Goal: Transaction & Acquisition: Purchase product/service

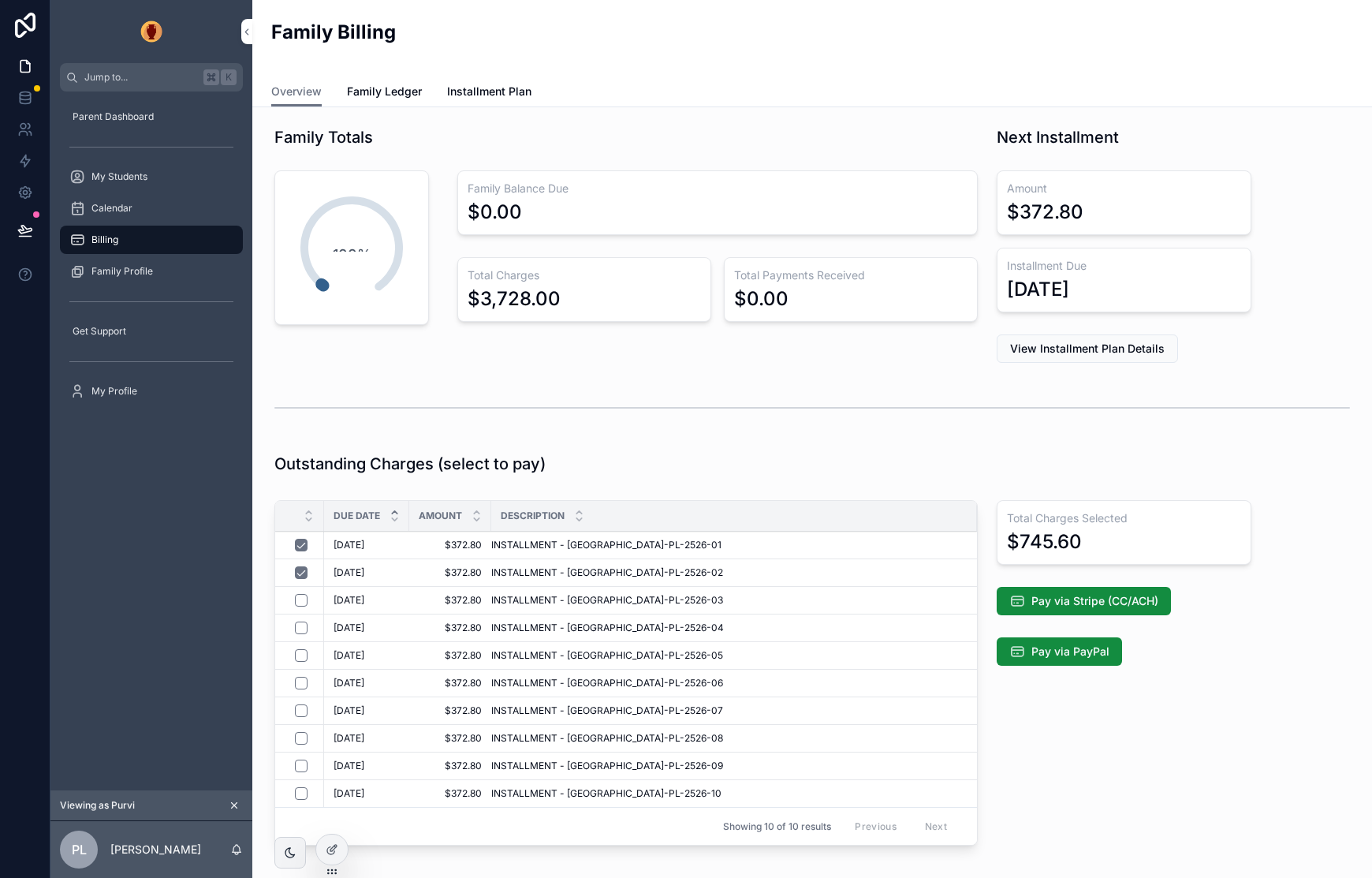
scroll to position [49, 0]
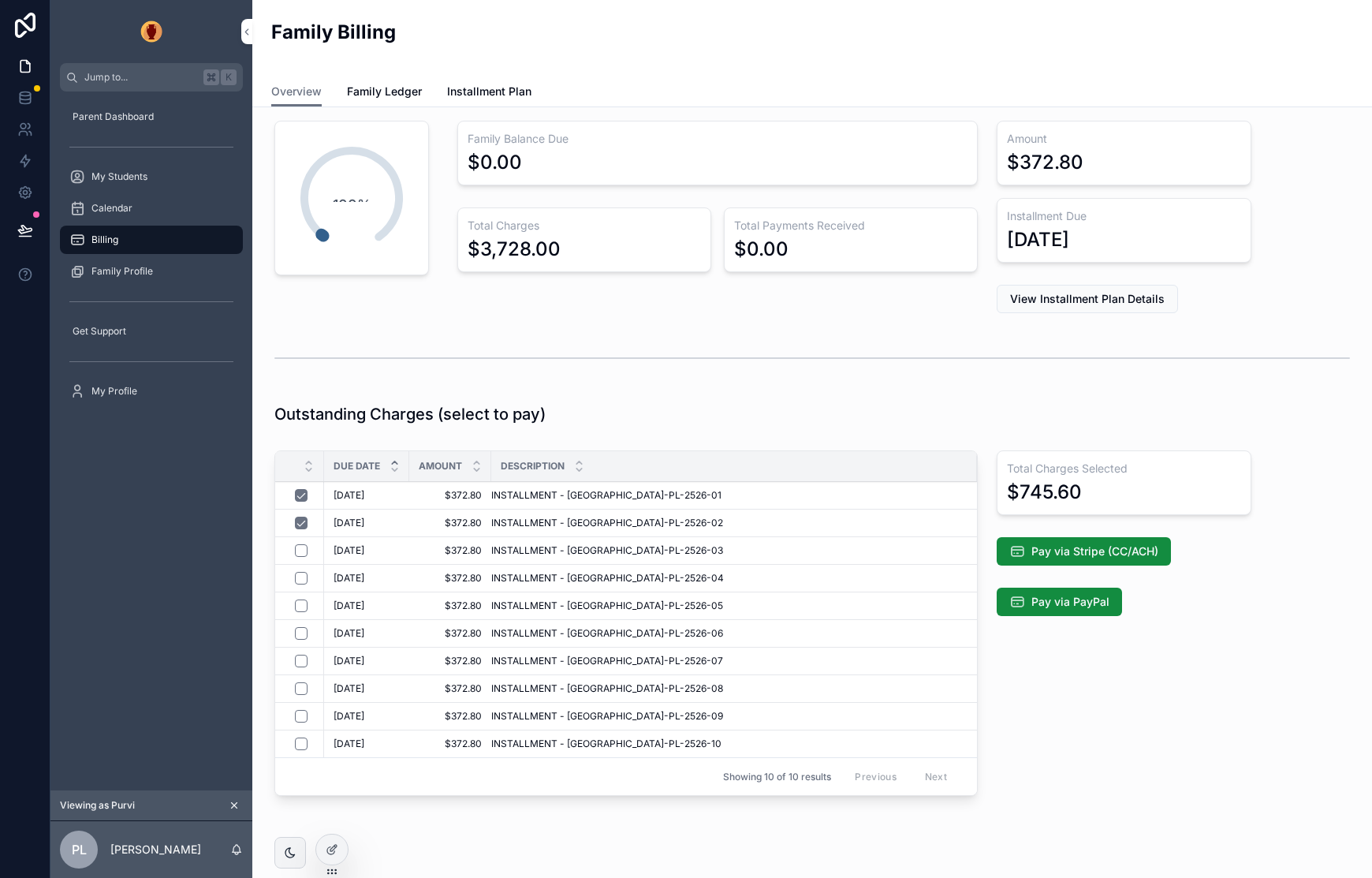
click at [1123, 716] on div "Total Charges Selected $745.60 Pay via Stripe (CC/ACH) Pay via PayPal" at bounding box center [1124, 627] width 274 height 365
click at [1124, 550] on span "Pay via Stripe (CC/ACH)" at bounding box center [1095, 552] width 127 height 16
click at [1072, 545] on span "Pay via Stripe (CC/ACH)" at bounding box center [1095, 552] width 127 height 16
drag, startPoint x: 1128, startPoint y: 722, endPoint x: 1130, endPoint y: 685, distance: 37.1
click at [1127, 722] on div "Total Charges Selected $745.60 Pay via Stripe (CC/ACH) Pay via PayPal" at bounding box center [1124, 627] width 274 height 365
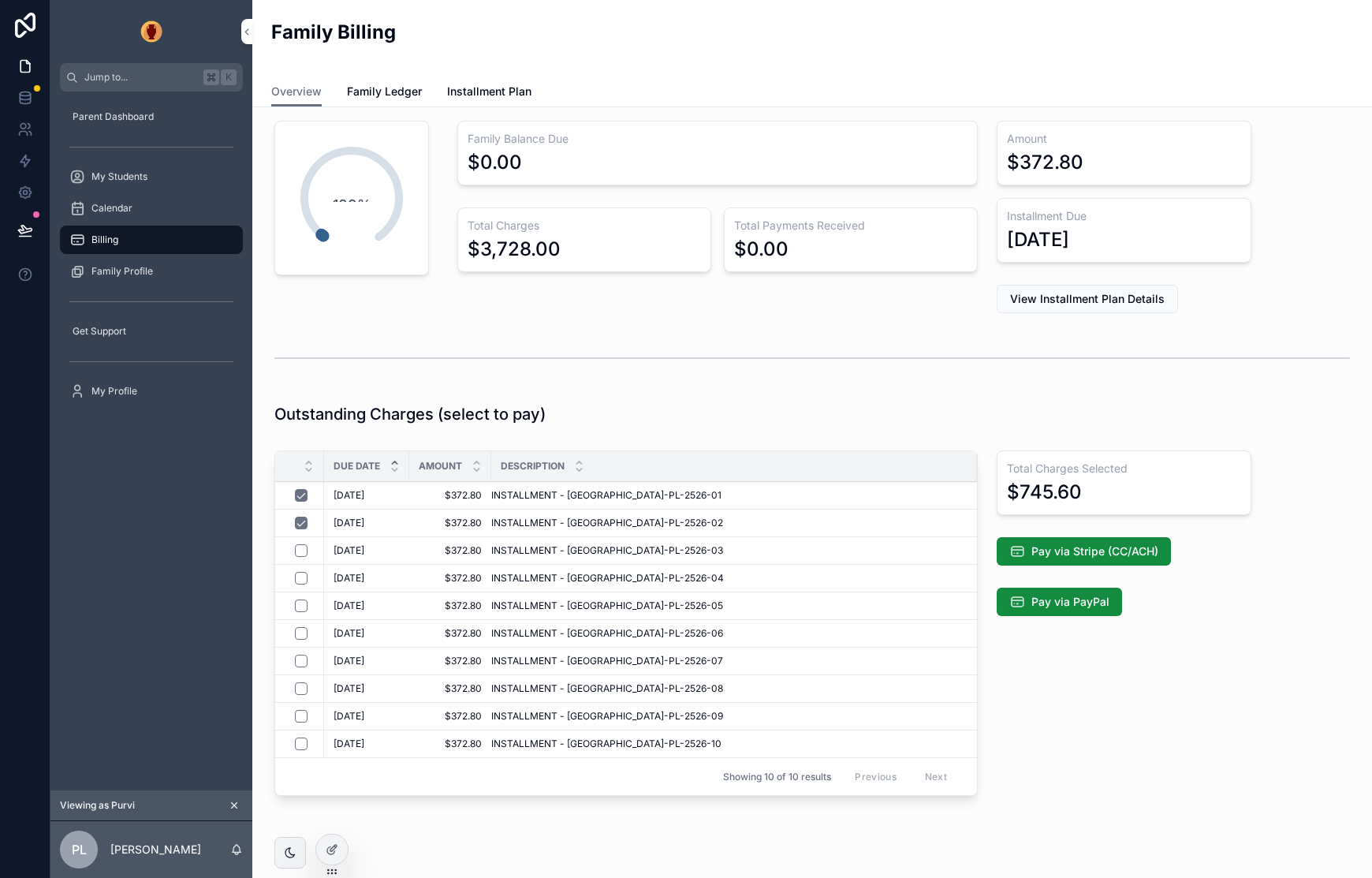
click at [1134, 549] on span "Pay via Stripe (CC/ACH)" at bounding box center [1095, 552] width 127 height 16
click at [1154, 555] on span "Pay via Stripe (CC/ACH)" at bounding box center [1095, 552] width 127 height 16
click at [1122, 553] on span "Pay via Stripe (CC/ACH)" at bounding box center [1095, 552] width 127 height 16
click at [1158, 677] on div "Total Charges Selected $745.60 Pay via Stripe (CC/ACH) Pay via PayPal" at bounding box center [1124, 627] width 274 height 365
click at [1085, 551] on span "Pay via Stripe (CC/ACH)" at bounding box center [1095, 552] width 127 height 16
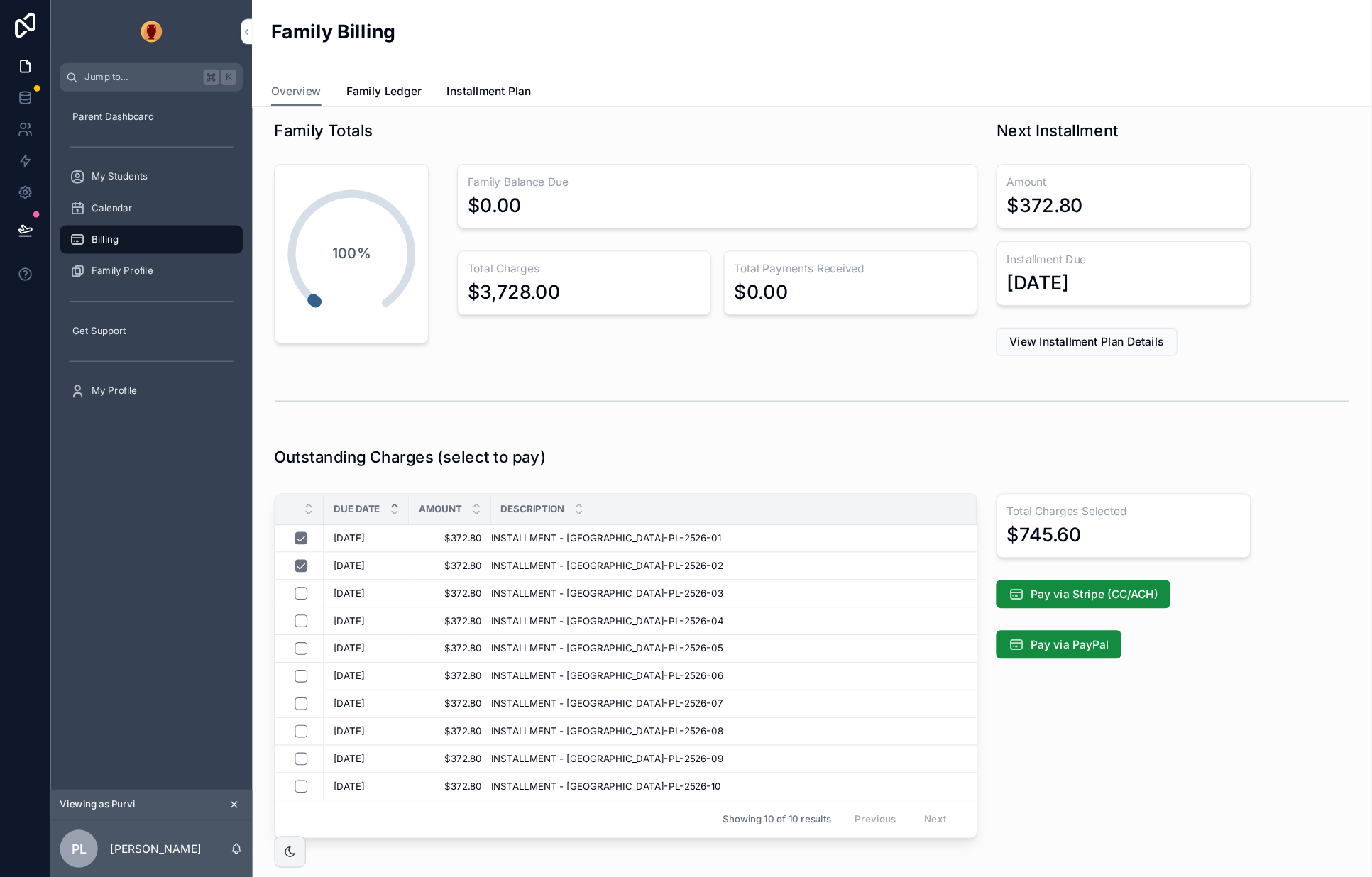
scroll to position [6, 0]
